Goal: Transaction & Acquisition: Purchase product/service

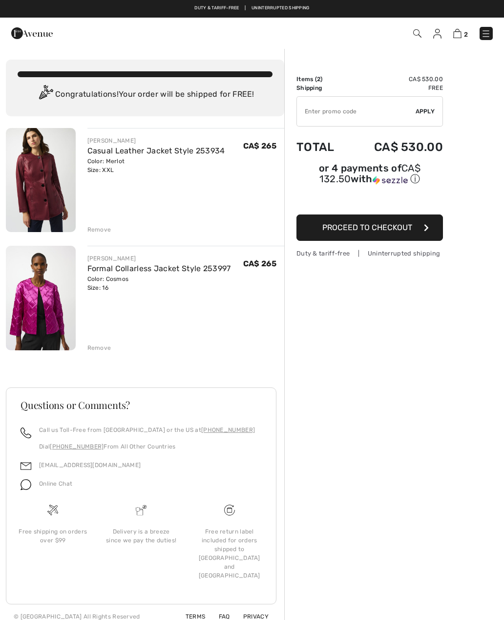
click at [107, 362] on div "JOSEPH RIBKOFF Casual Leather Jacket Style 253934 Color: Merlot Size: XXL Final…" at bounding box center [145, 378] width 279 height 501
click at [48, 200] on img at bounding box center [41, 180] width 70 height 104
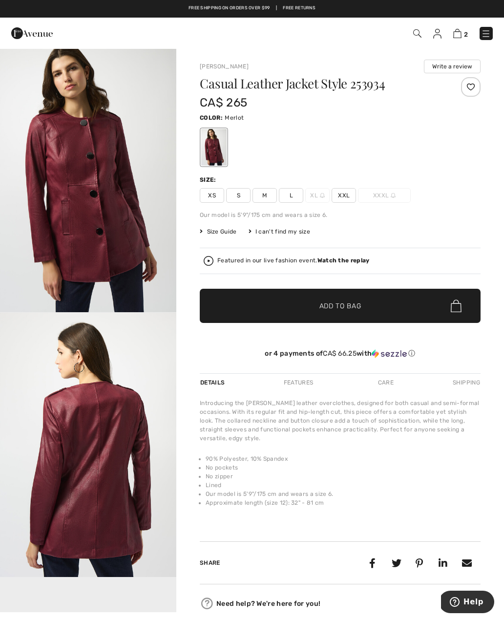
click at [348, 194] on span "XXL" at bounding box center [344, 195] width 24 height 15
click at [328, 309] on span "Add to Bag" at bounding box center [341, 306] width 42 height 10
click at [491, 32] on img at bounding box center [486, 34] width 10 height 10
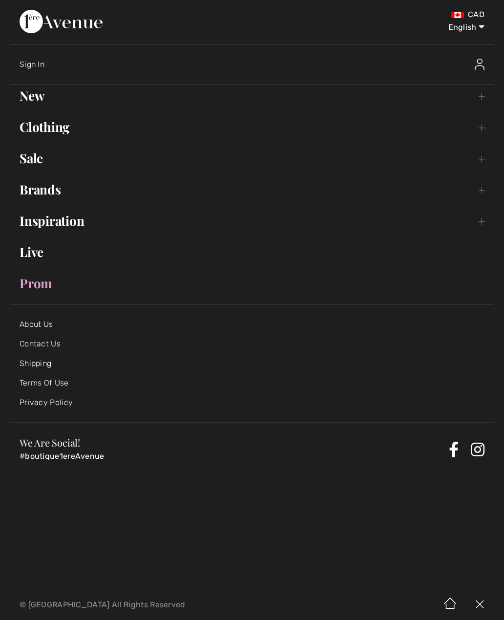
click at [274, 137] on link "Clothing Toggle submenu" at bounding box center [252, 127] width 485 height 22
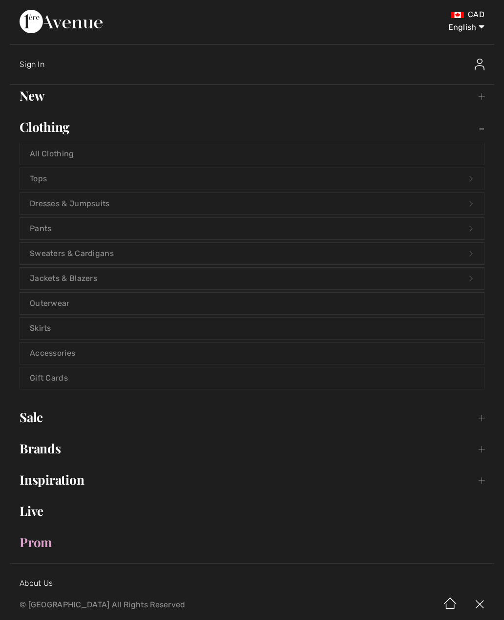
click at [190, 207] on link "Dresses & Jumpsuits Open submenu" at bounding box center [252, 204] width 464 height 22
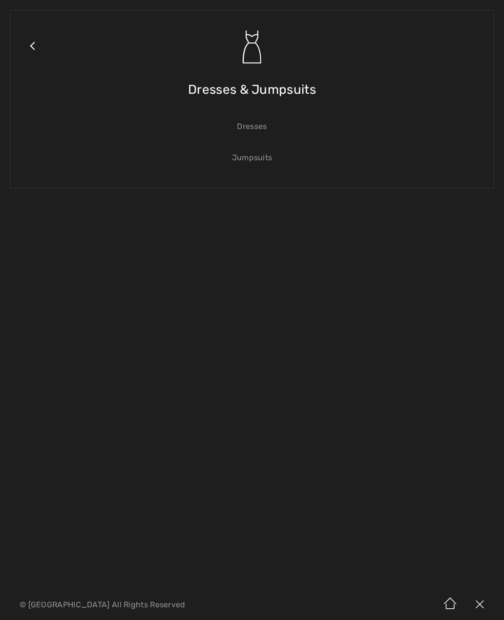
click at [256, 133] on link "Dresses" at bounding box center [252, 127] width 464 height 22
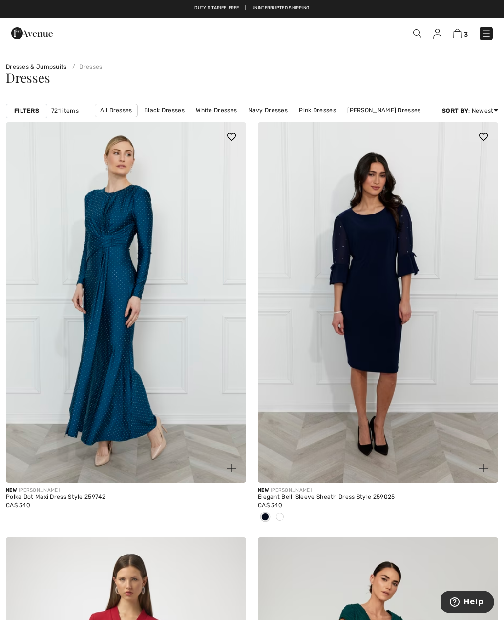
click at [192, 415] on img at bounding box center [126, 302] width 240 height 361
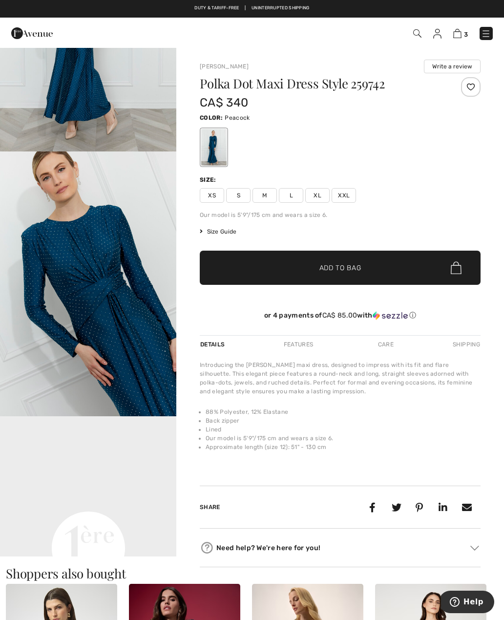
scroll to position [132, 0]
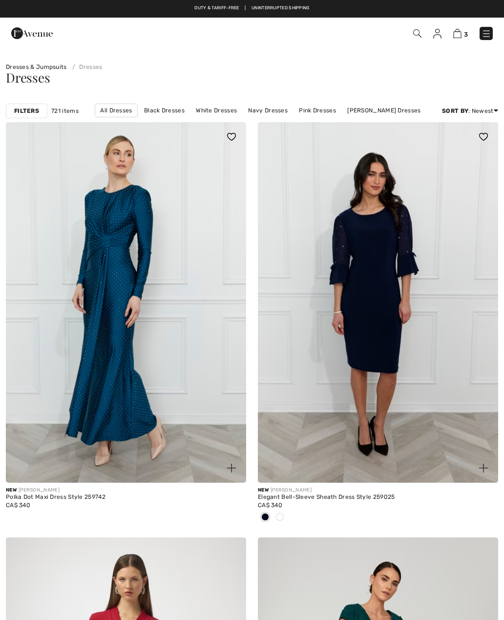
checkbox input "true"
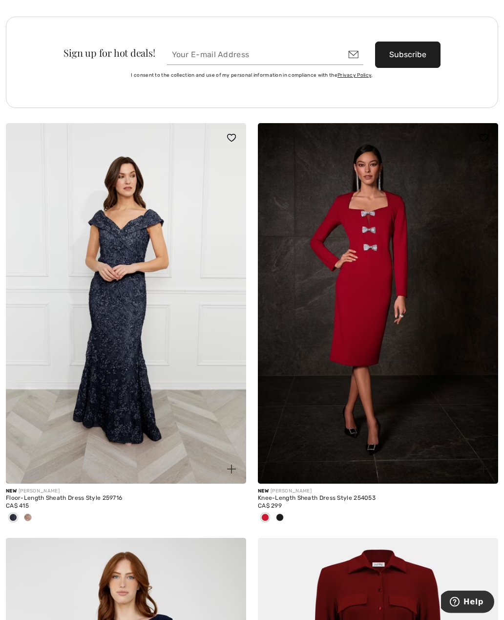
scroll to position [5073, 0]
click at [272, 488] on div "New [PERSON_NAME]" at bounding box center [378, 491] width 240 height 7
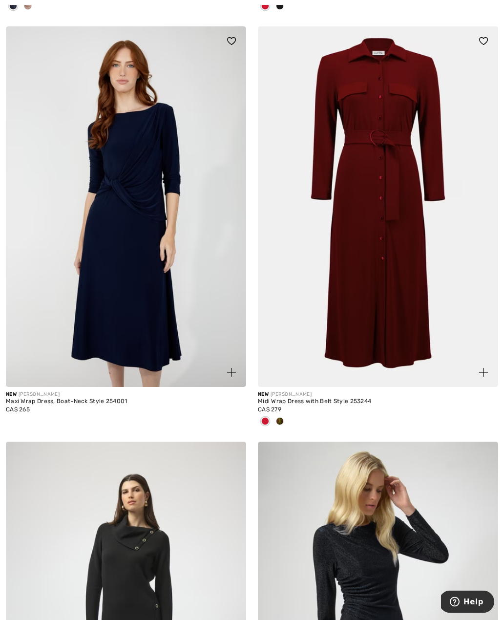
scroll to position [5585, 0]
click at [367, 316] on img at bounding box center [378, 206] width 240 height 361
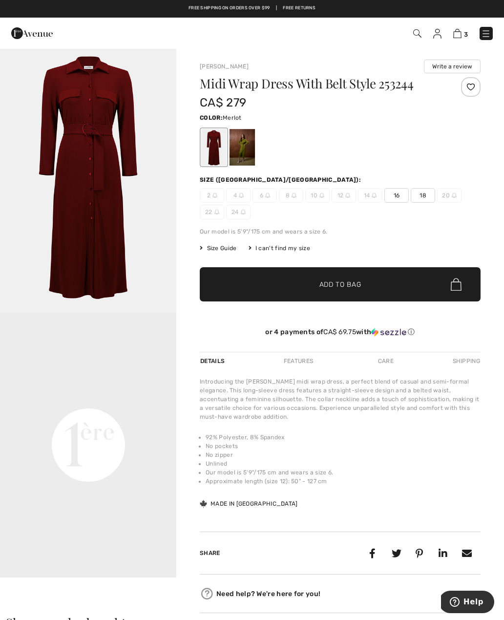
click at [425, 197] on span "18" at bounding box center [423, 195] width 24 height 15
click at [360, 283] on span "Add to Bag" at bounding box center [341, 285] width 42 height 10
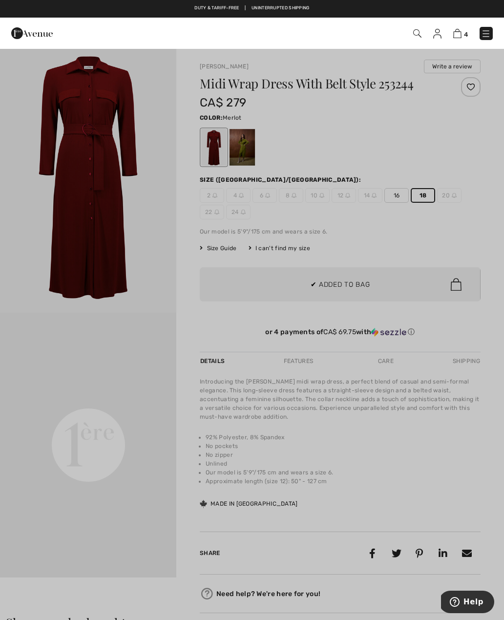
click at [365, 312] on div at bounding box center [252, 310] width 504 height 620
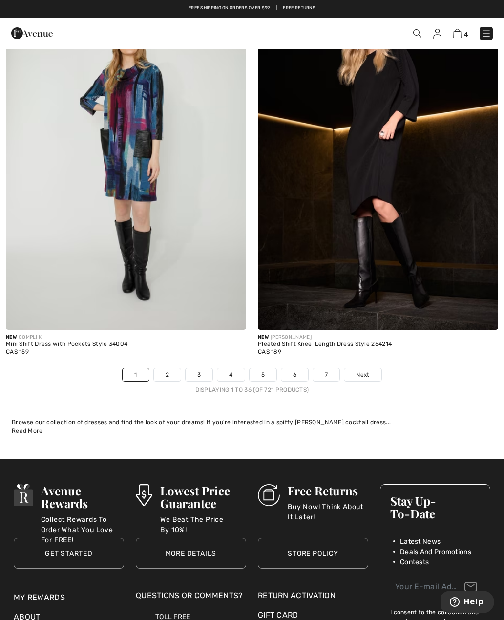
scroll to position [7269, 0]
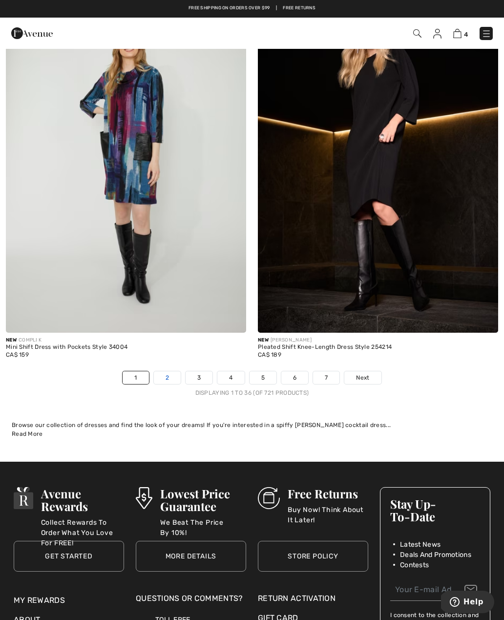
click at [163, 372] on link "2" at bounding box center [167, 377] width 27 height 13
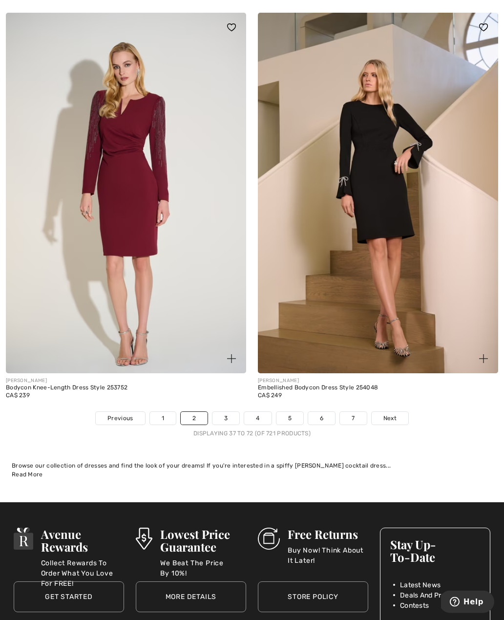
scroll to position [7148, 0]
click at [223, 415] on link "3" at bounding box center [226, 418] width 27 height 13
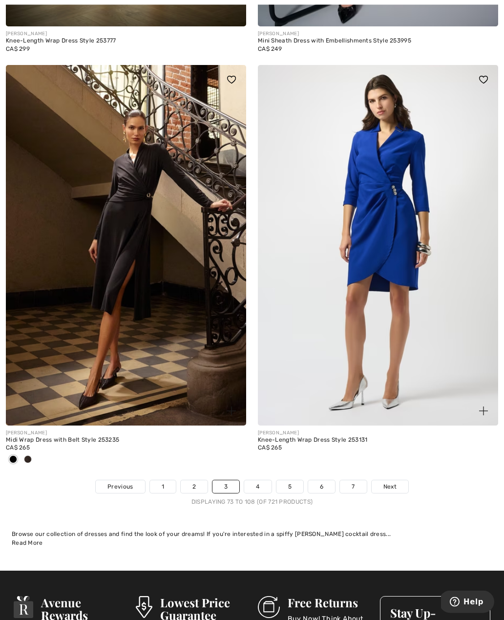
scroll to position [7079, 0]
click at [260, 480] on link "4" at bounding box center [257, 486] width 27 height 13
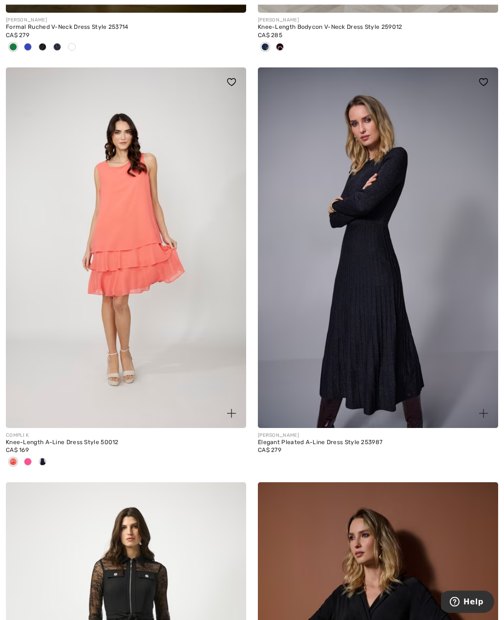
scroll to position [869, 0]
click at [366, 350] on img at bounding box center [378, 247] width 240 height 361
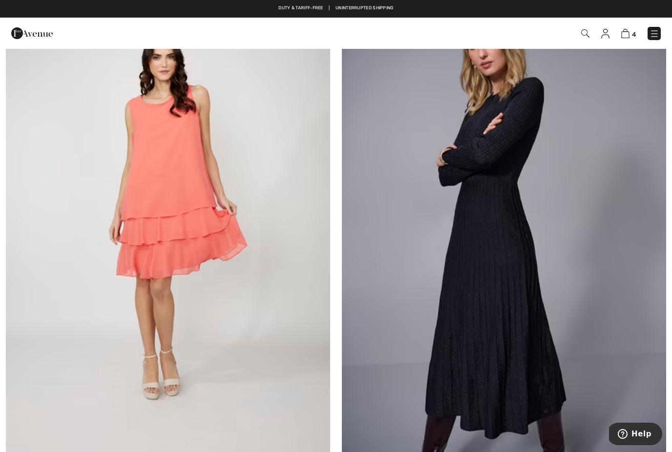
scroll to position [1203, 0]
click at [504, 248] on img at bounding box center [504, 213] width 325 height 487
